Goal: Check status

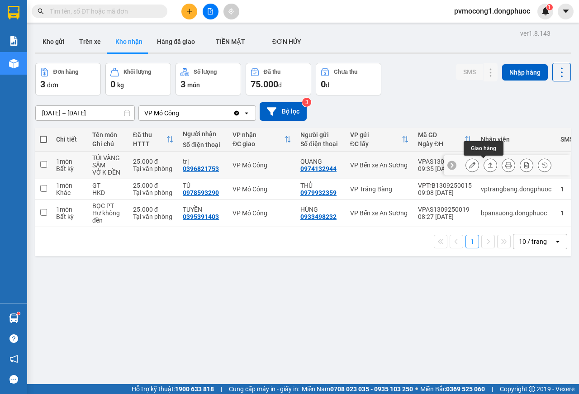
click at [487, 166] on icon at bounding box center [490, 165] width 6 height 6
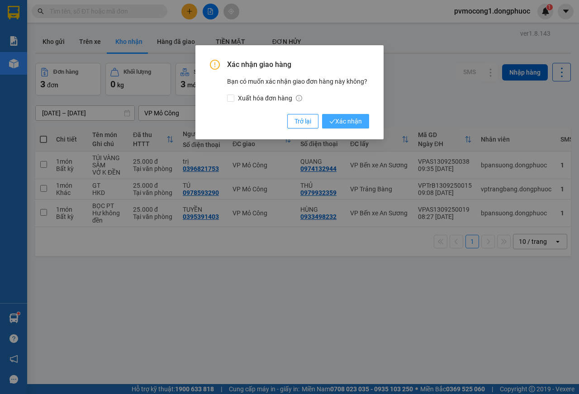
click at [359, 119] on span "Xác nhận" at bounding box center [345, 121] width 33 height 10
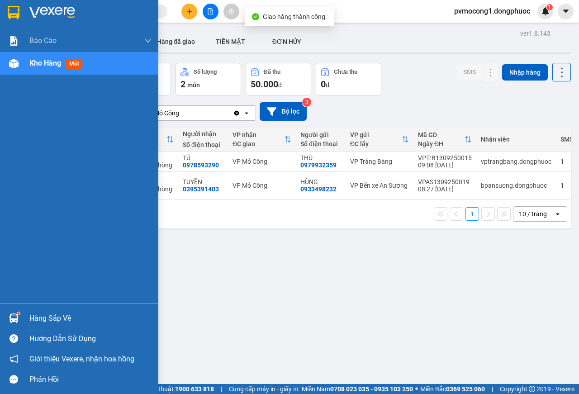
click at [22, 317] on div "Hàng sắp về" at bounding box center [79, 318] width 158 height 20
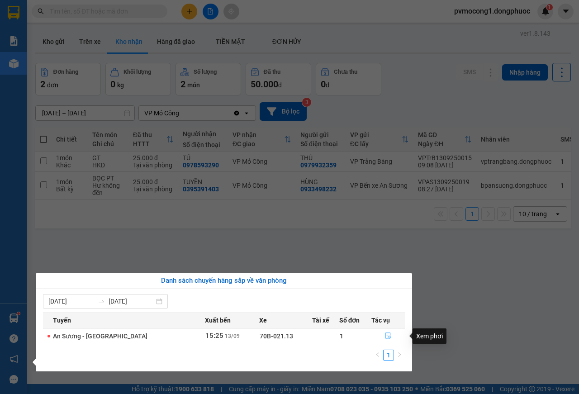
click at [381, 336] on button "button" at bounding box center [388, 336] width 33 height 14
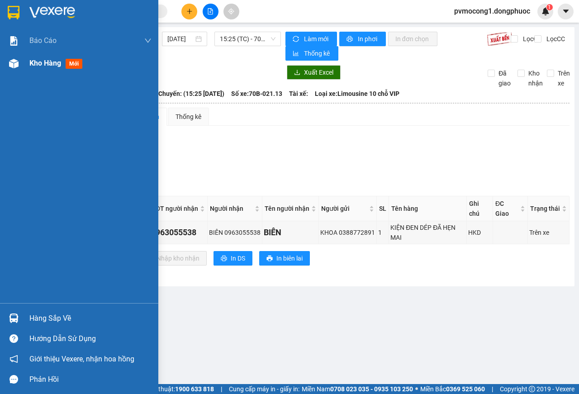
click at [34, 62] on span "Kho hàng" at bounding box center [45, 63] width 32 height 9
